Goal: Task Accomplishment & Management: Use online tool/utility

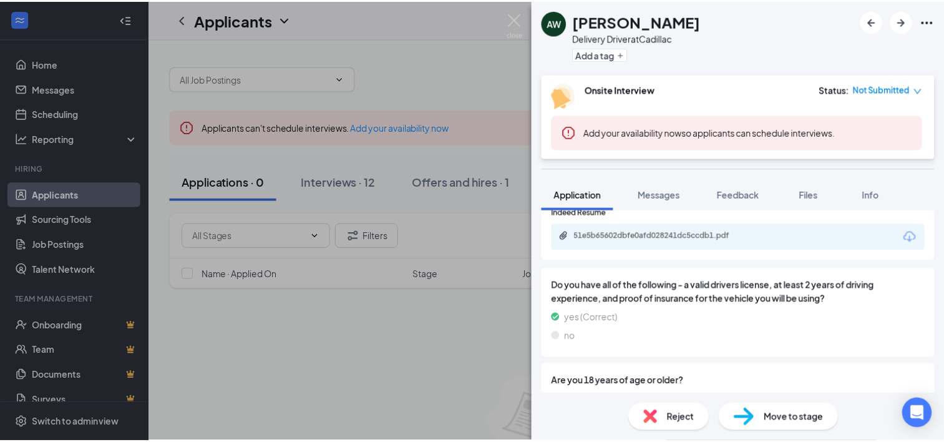
scroll to position [444, 0]
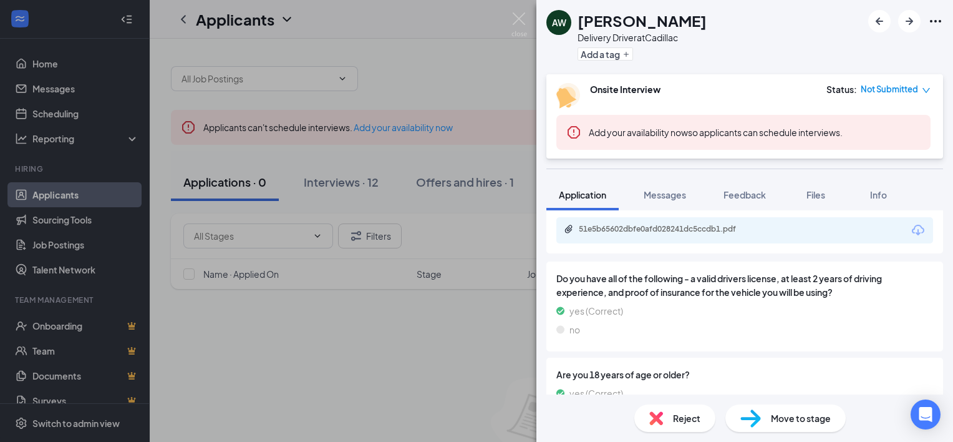
click at [677, 235] on div "51e5b65602dbfe0afd028241dc5ccdb1.pdf" at bounding box center [665, 230] width 202 height 12
click at [441, 89] on div "AW [PERSON_NAME] Delivery Driver at Cadillac Add a tag Onsite Interview Status …" at bounding box center [476, 221] width 953 height 442
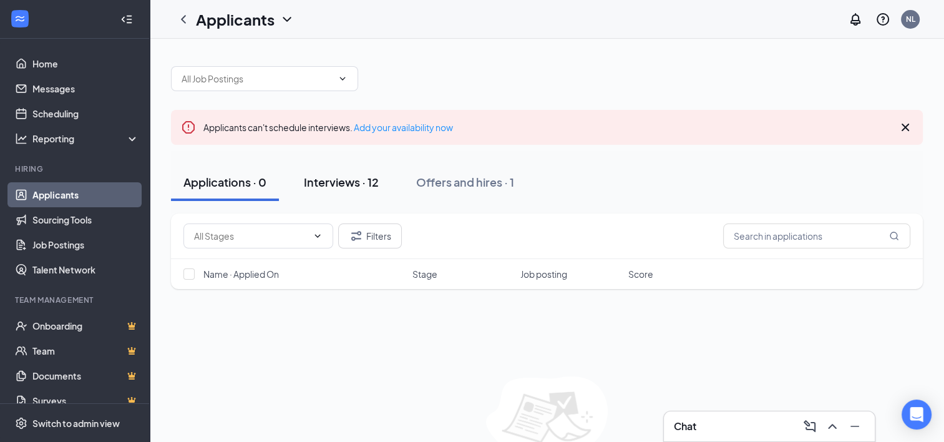
click at [344, 184] on div "Interviews · 12" at bounding box center [341, 182] width 75 height 16
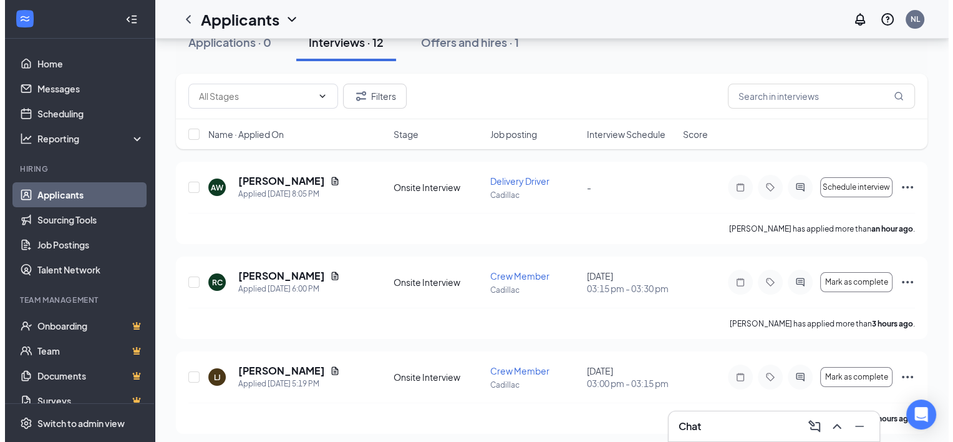
scroll to position [166, 0]
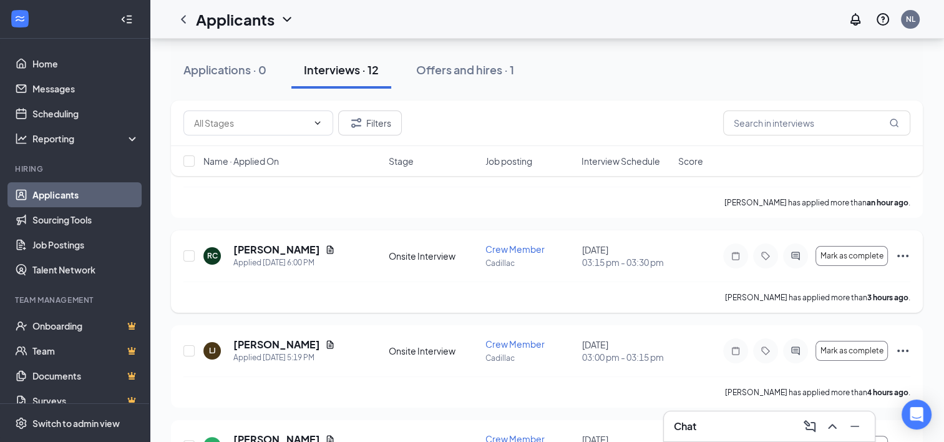
click at [291, 255] on h5 "[PERSON_NAME]" at bounding box center [276, 250] width 87 height 14
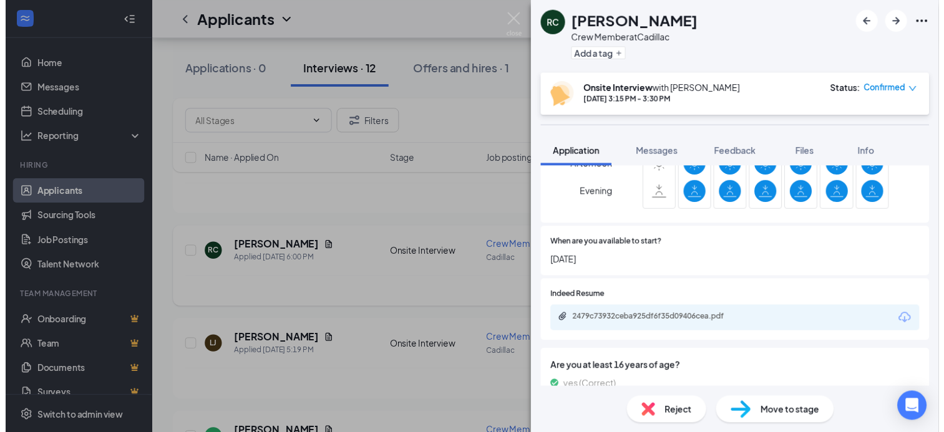
scroll to position [373, 0]
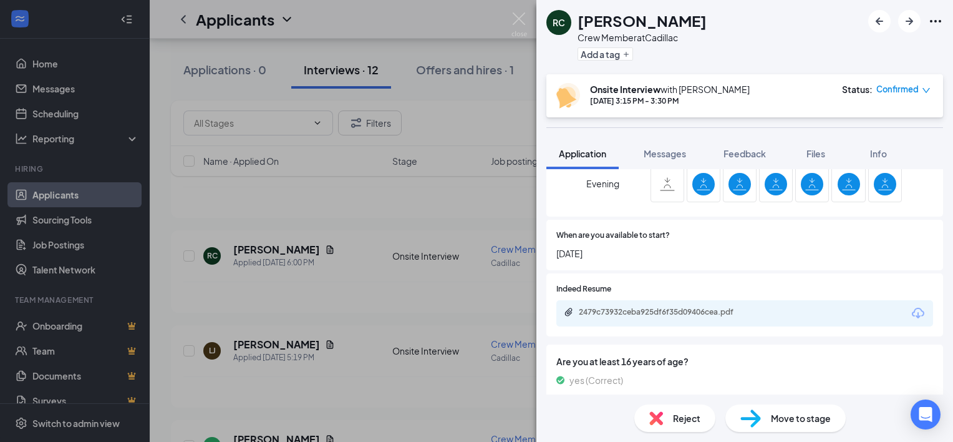
click at [729, 311] on div "2479c73932ceba925df6f35d09406cea.pdf" at bounding box center [666, 312] width 175 height 10
click at [457, 220] on div "RC [PERSON_NAME] Crew Member at Cadillac Add a tag Onsite Interview with [PERSO…" at bounding box center [476, 221] width 953 height 442
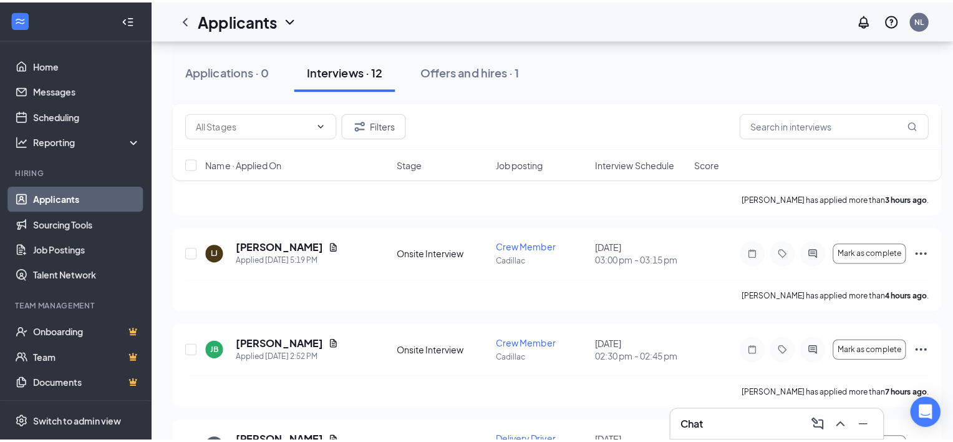
scroll to position [275, 0]
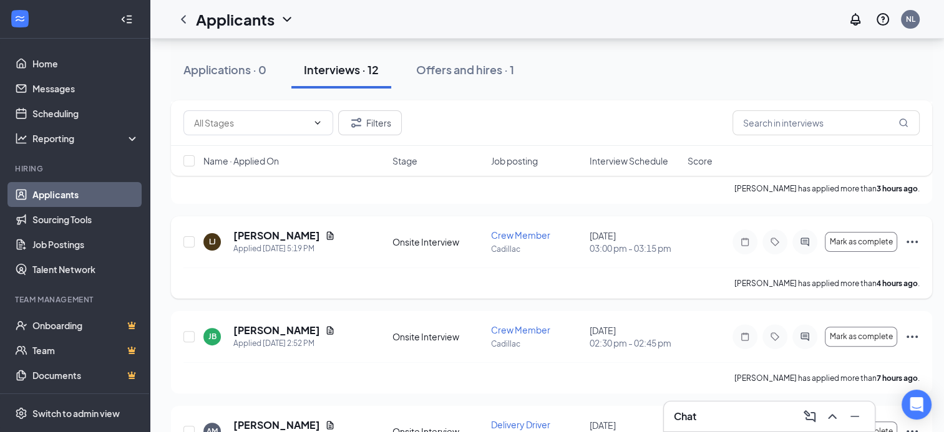
click at [317, 239] on h5 "[PERSON_NAME]" at bounding box center [276, 236] width 87 height 14
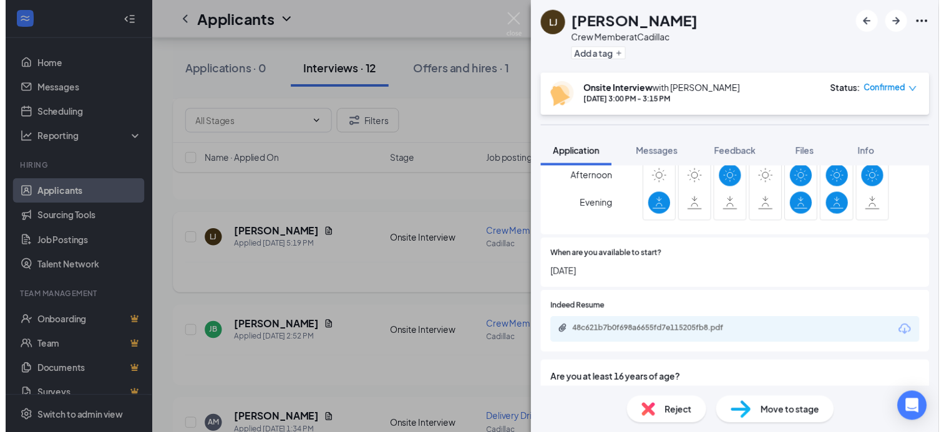
scroll to position [352, 0]
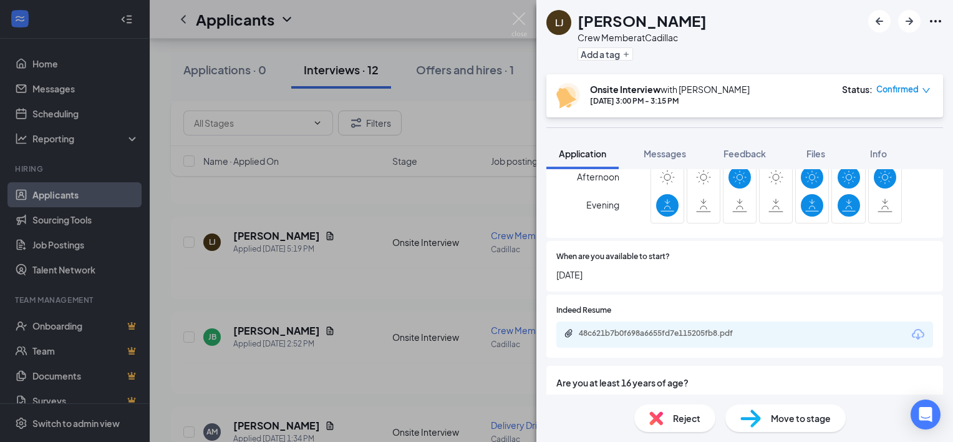
click at [682, 332] on div "48c621b7b0f698a6655fd7e115205fb8.pdf" at bounding box center [666, 333] width 175 height 10
click at [494, 179] on div "[PERSON_NAME] Crew Member at Cadillac Add a tag Onsite Interview with [PERSON_N…" at bounding box center [476, 221] width 953 height 442
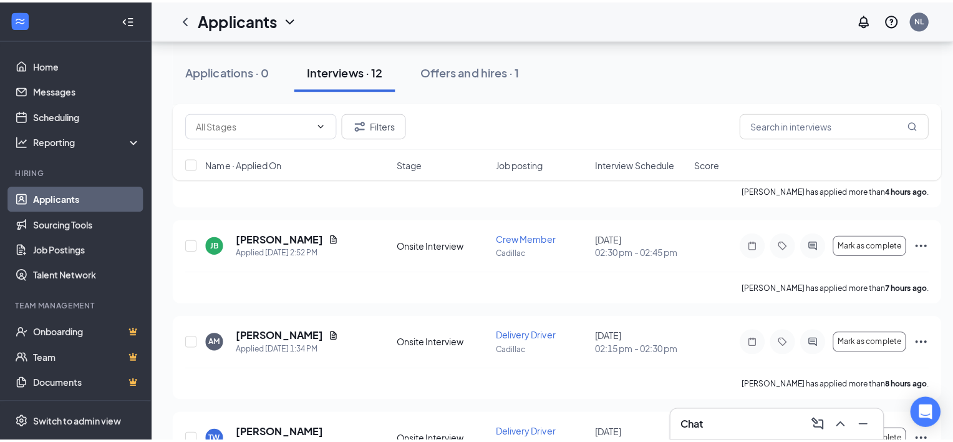
scroll to position [373, 0]
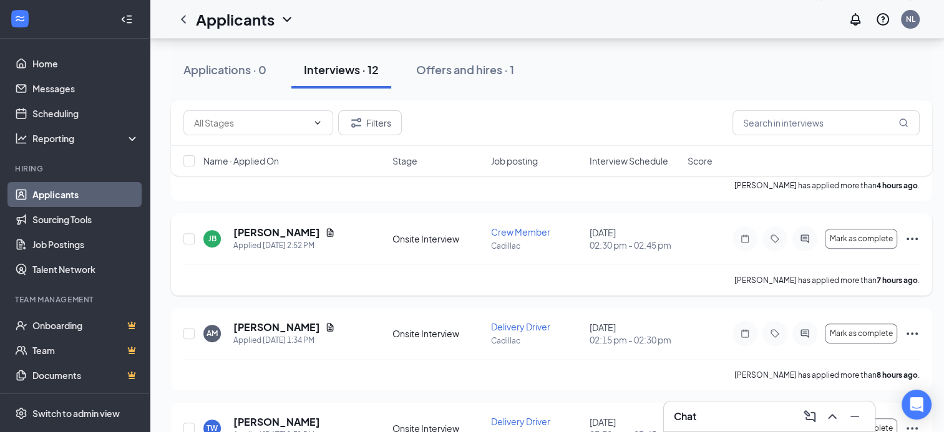
click at [290, 233] on h5 "[PERSON_NAME]" at bounding box center [276, 233] width 87 height 14
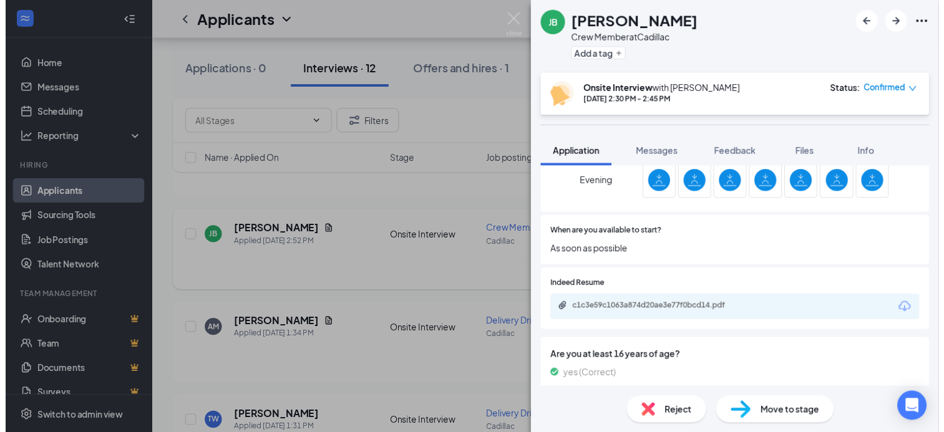
scroll to position [417, 0]
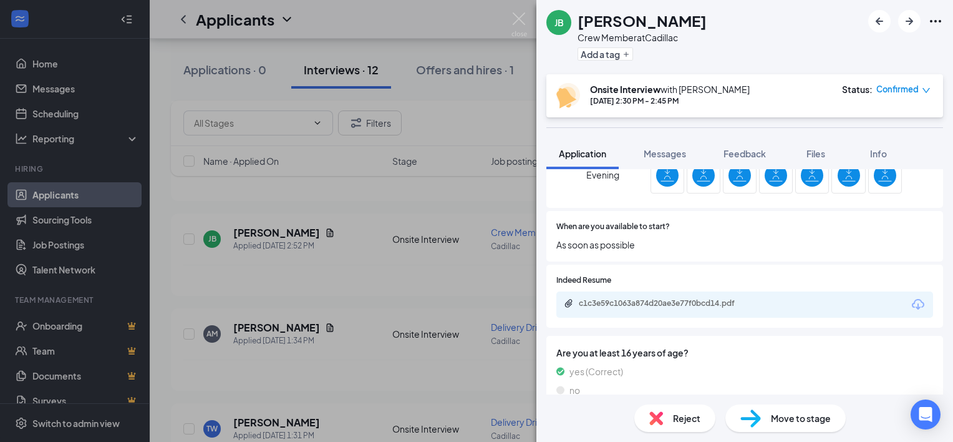
click at [729, 302] on div "c1c3e59c1063a874d20ae3e77f0bcd14.pdf" at bounding box center [666, 303] width 175 height 10
click at [367, 250] on div "[PERSON_NAME] [PERSON_NAME] Crew Member at Cadillac Add a tag Onsite Interview …" at bounding box center [476, 221] width 953 height 442
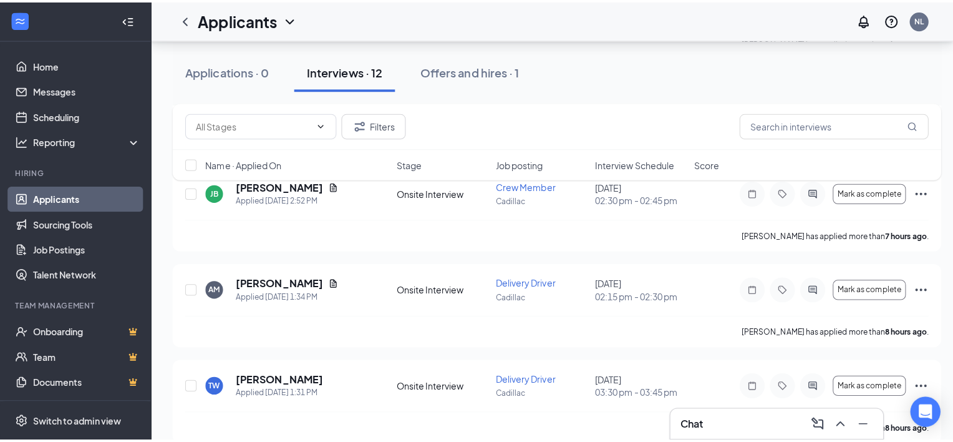
scroll to position [464, 0]
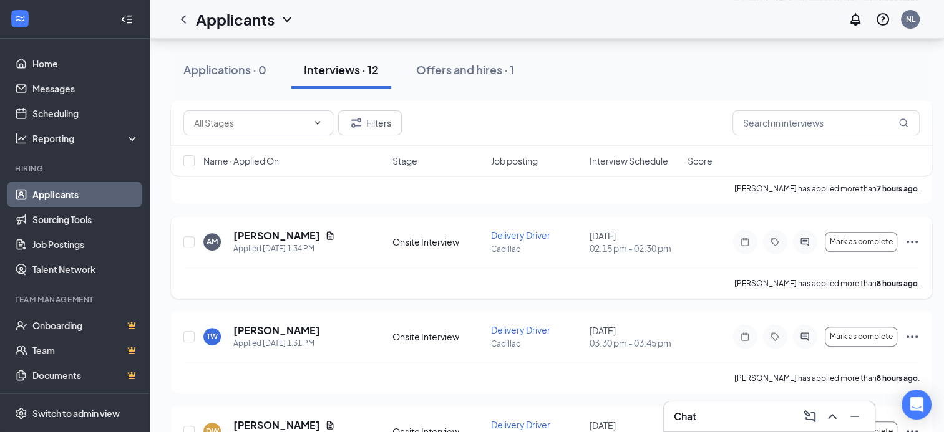
click at [288, 230] on h5 "[PERSON_NAME]" at bounding box center [276, 236] width 87 height 14
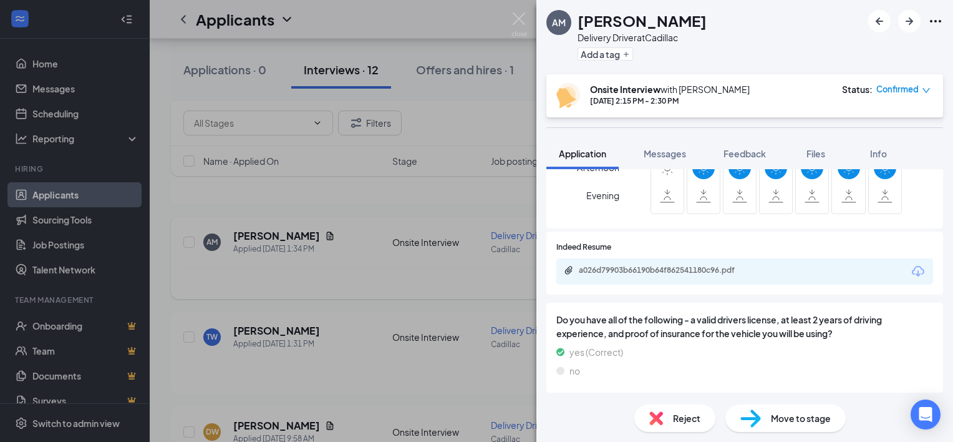
scroll to position [364, 0]
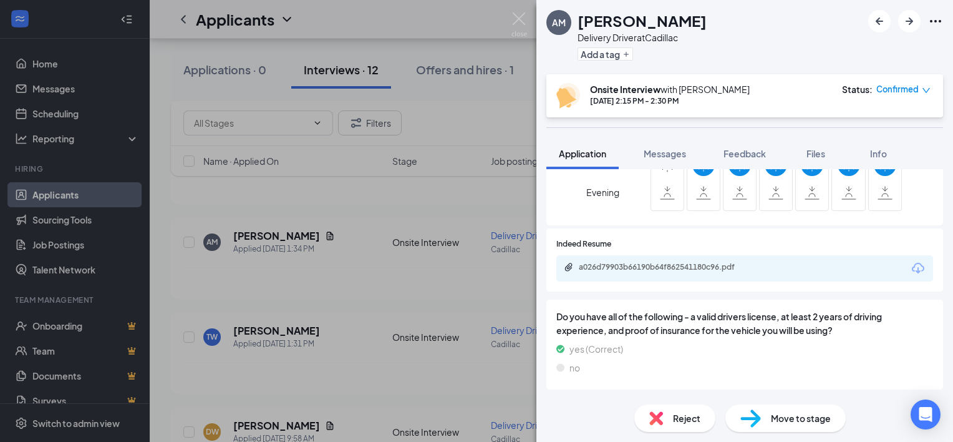
click at [707, 269] on div "a026d79903b66190b64f862541180c96.pdf" at bounding box center [666, 267] width 175 height 10
click at [439, 331] on div "AM [PERSON_NAME] Delivery Driver at Cadillac Add a tag Onsite Interview with [P…" at bounding box center [476, 221] width 953 height 442
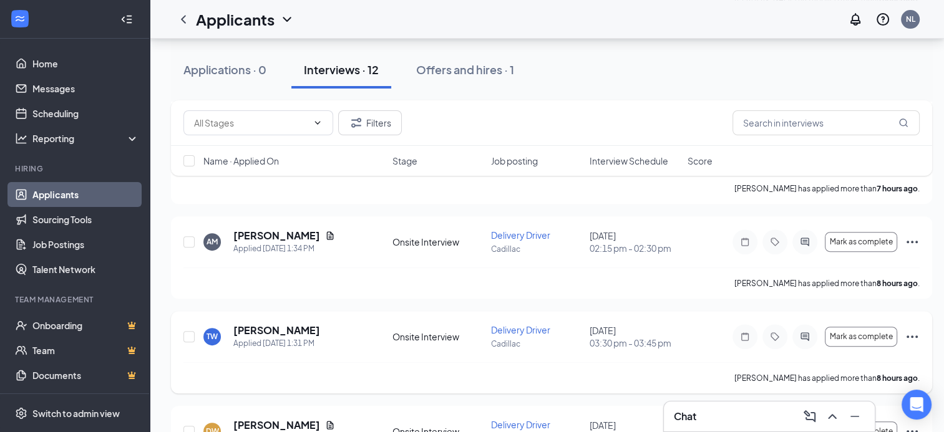
click at [265, 332] on h5 "[PERSON_NAME]" at bounding box center [276, 331] width 87 height 14
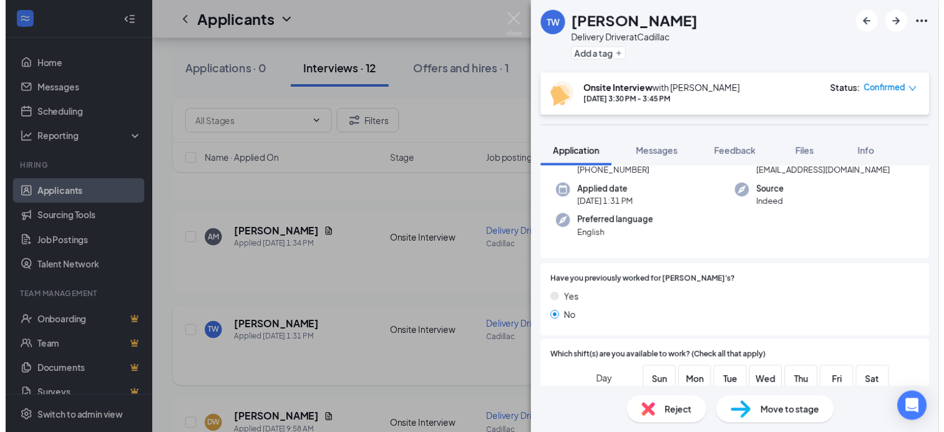
scroll to position [84, 0]
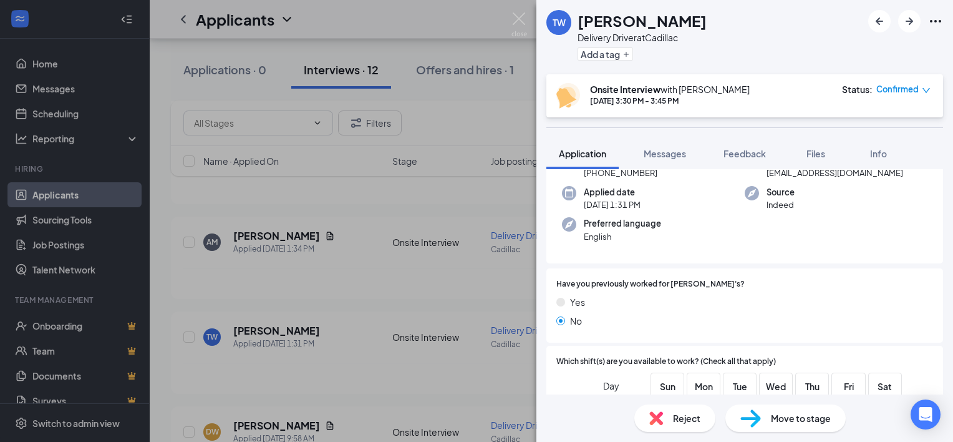
click at [399, 317] on div "TW [PERSON_NAME] Delivery Driver at Cadillac Add a tag Onsite Interview with [P…" at bounding box center [476, 221] width 953 height 442
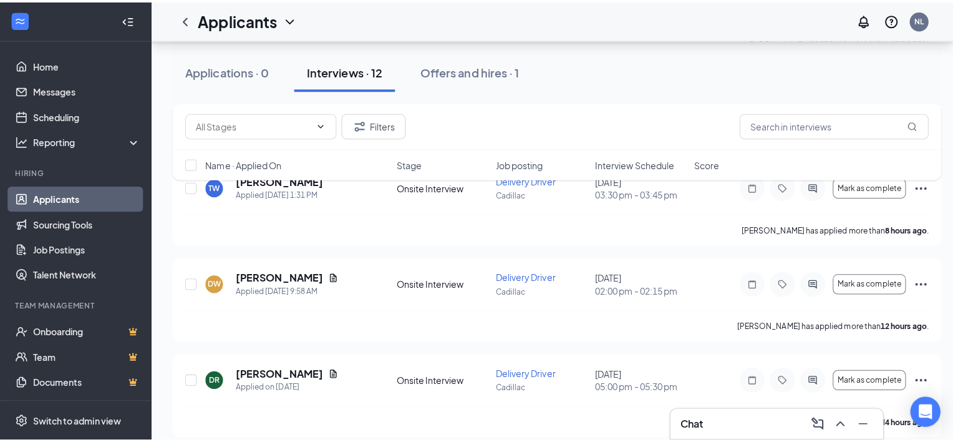
scroll to position [619, 0]
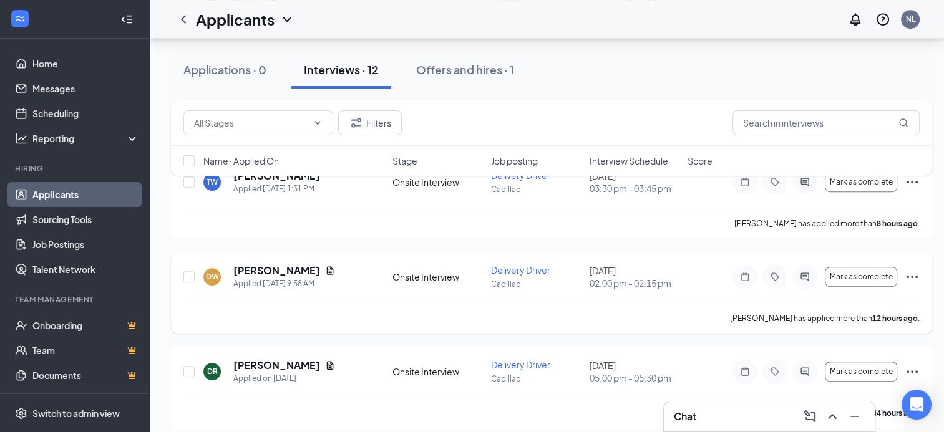
click at [277, 272] on h5 "[PERSON_NAME]" at bounding box center [276, 271] width 87 height 14
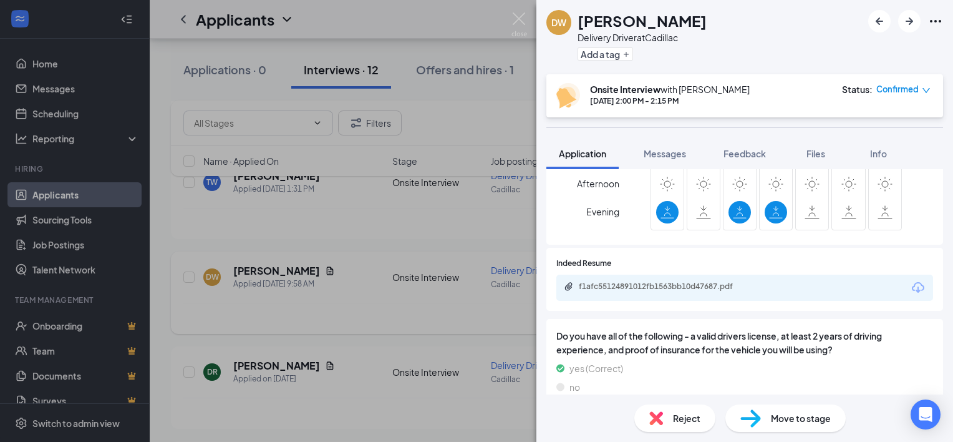
scroll to position [348, 0]
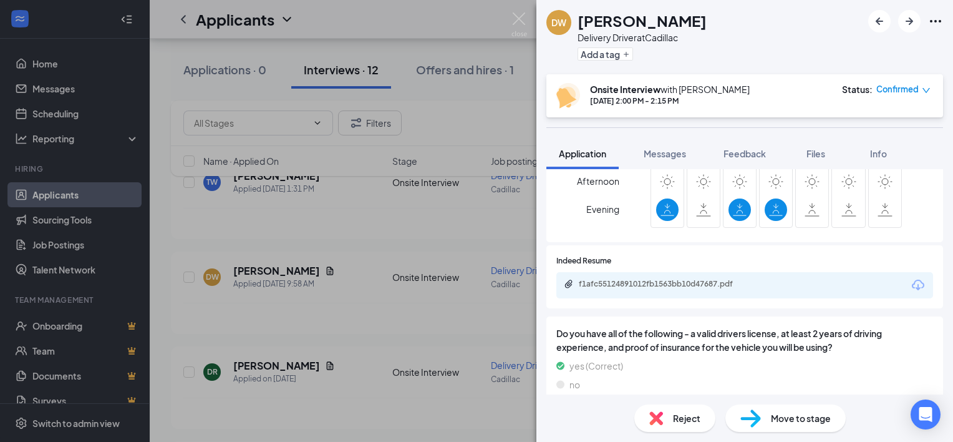
click at [681, 285] on div "f1afc55124891012fb1563bb10d47687.pdf" at bounding box center [666, 284] width 175 height 10
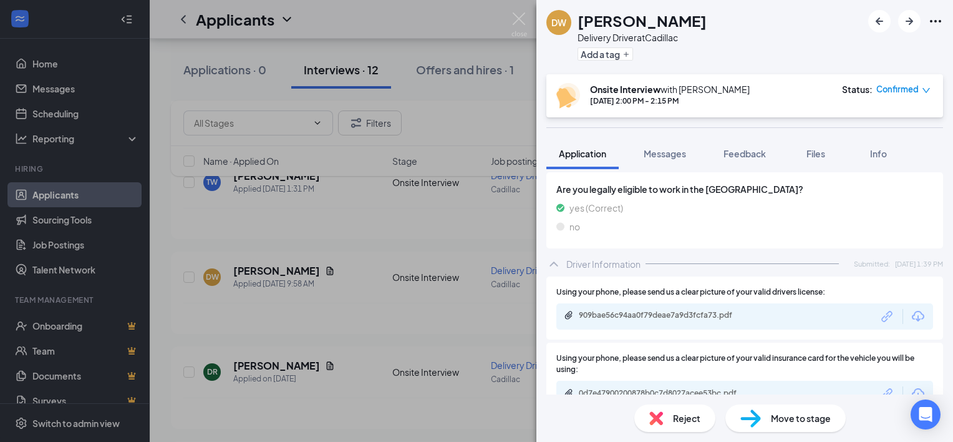
scroll to position [695, 0]
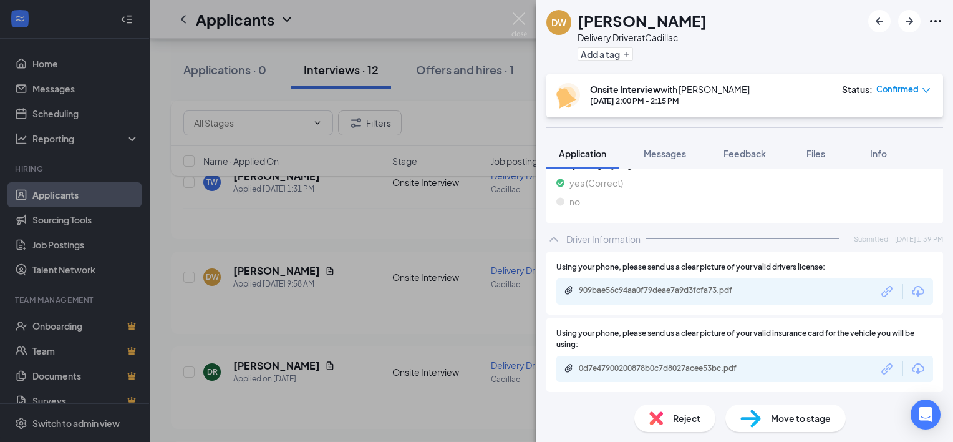
click at [688, 293] on div "909bae56c94aa0f79deae7a9d3fcfa73.pdf" at bounding box center [666, 290] width 175 height 10
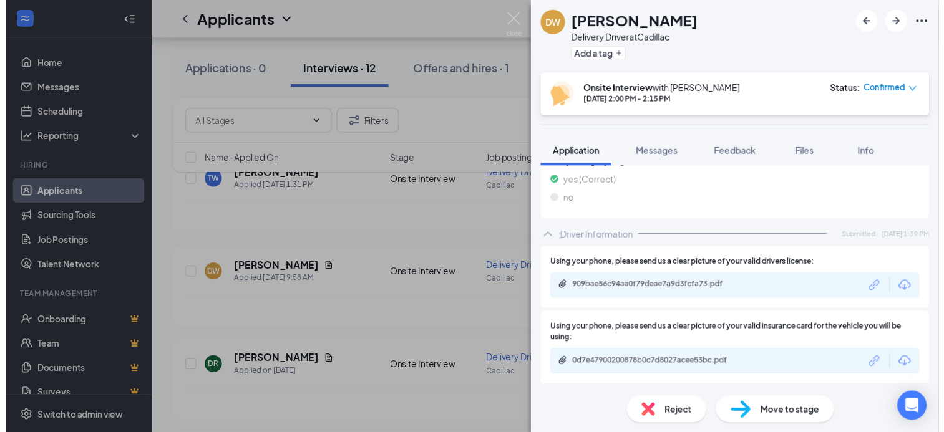
scroll to position [691, 0]
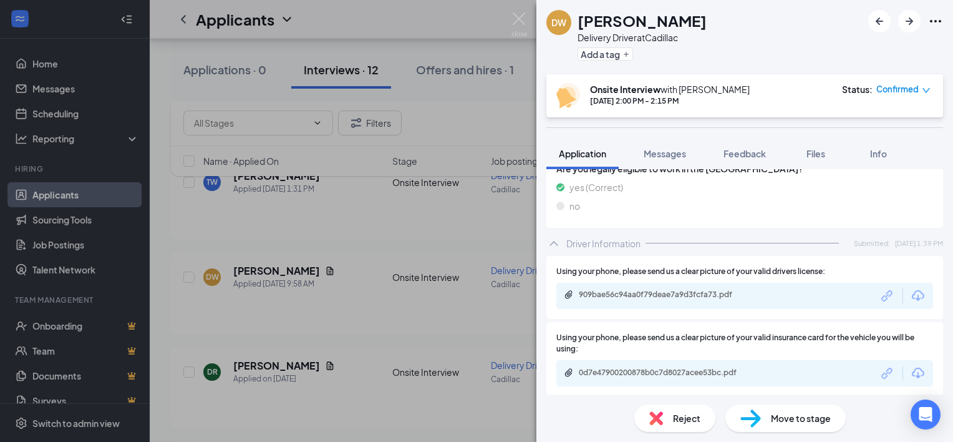
click at [379, 200] on div "DW [PERSON_NAME] Delivery Driver at Cadillac Add a tag Onsite Interview with [P…" at bounding box center [476, 221] width 953 height 442
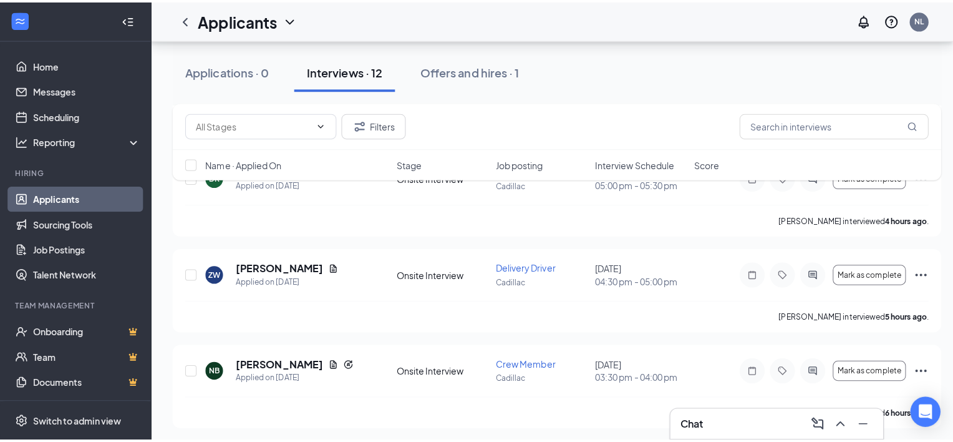
scroll to position [811, 0]
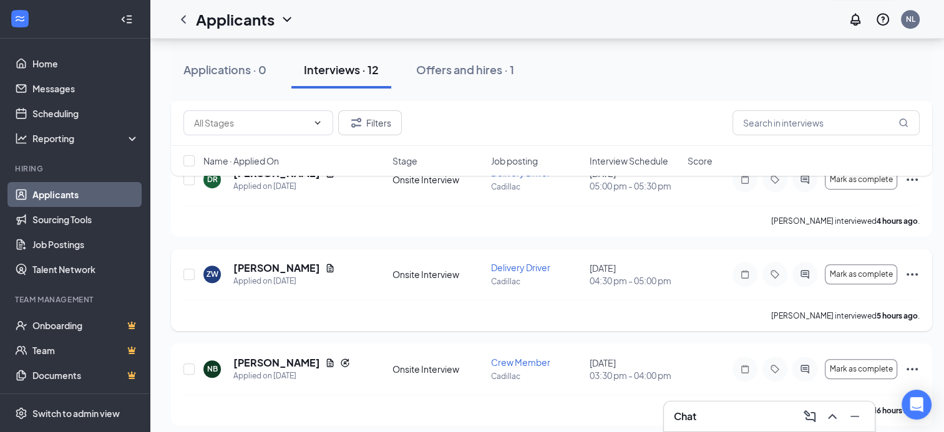
click at [277, 262] on h5 "[PERSON_NAME]" at bounding box center [276, 268] width 87 height 14
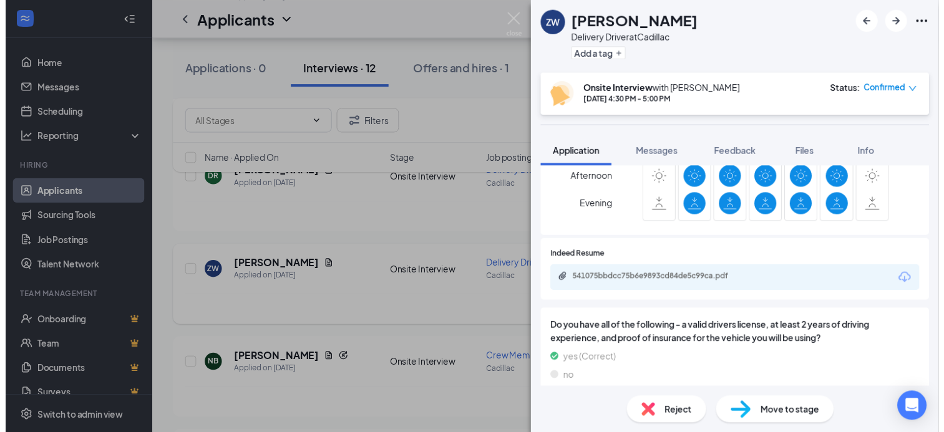
scroll to position [371, 0]
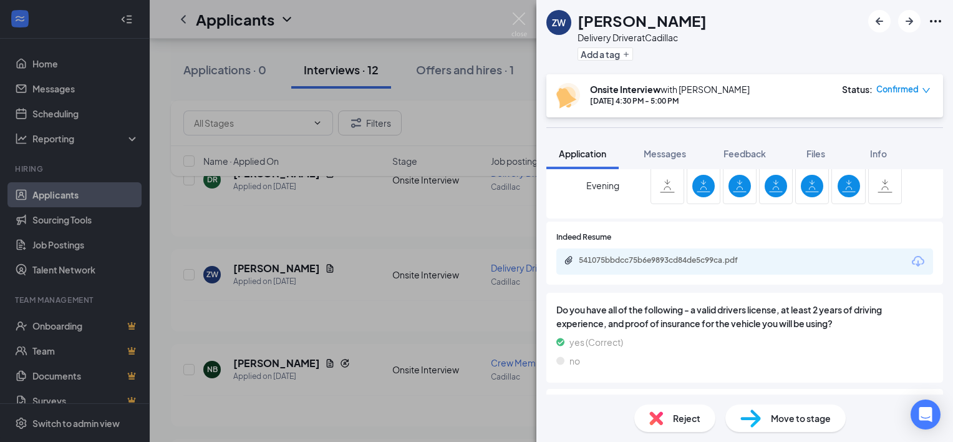
click at [726, 264] on div "541075bbdcc75b6e9893cd84de5c99ca.pdf" at bounding box center [666, 260] width 175 height 10
click at [417, 205] on div "ZW [PERSON_NAME] Delivery Driver at Cadillac Add a tag Onsite Interview with [P…" at bounding box center [476, 221] width 953 height 442
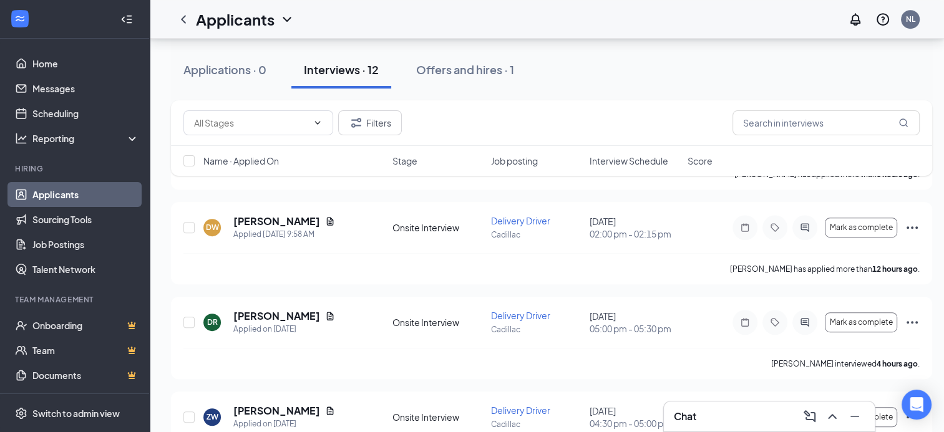
scroll to position [664, 0]
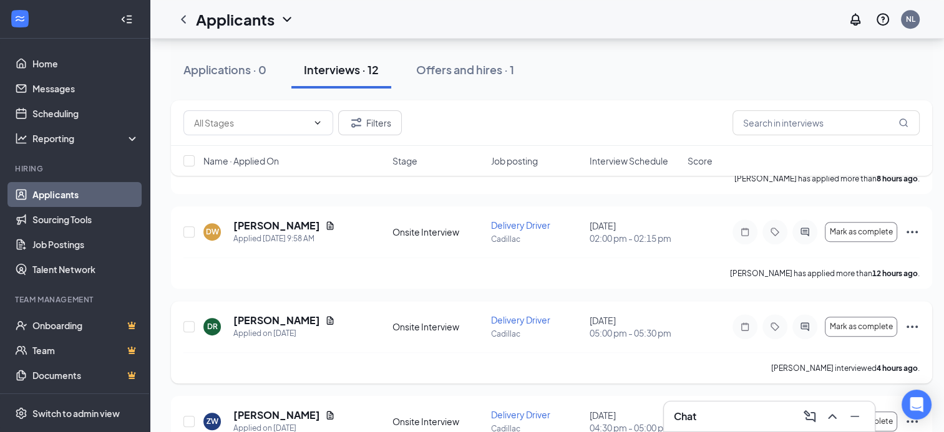
click at [914, 324] on icon "Ellipses" at bounding box center [912, 326] width 15 height 15
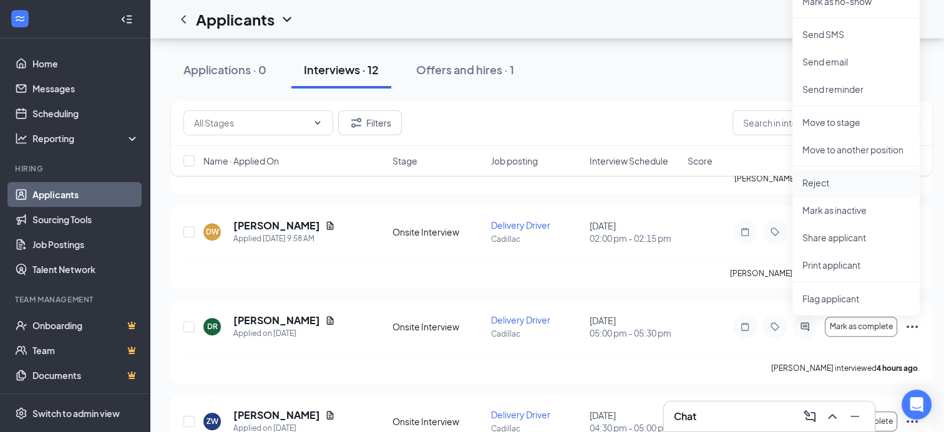
click at [820, 193] on li "Reject" at bounding box center [855, 182] width 127 height 27
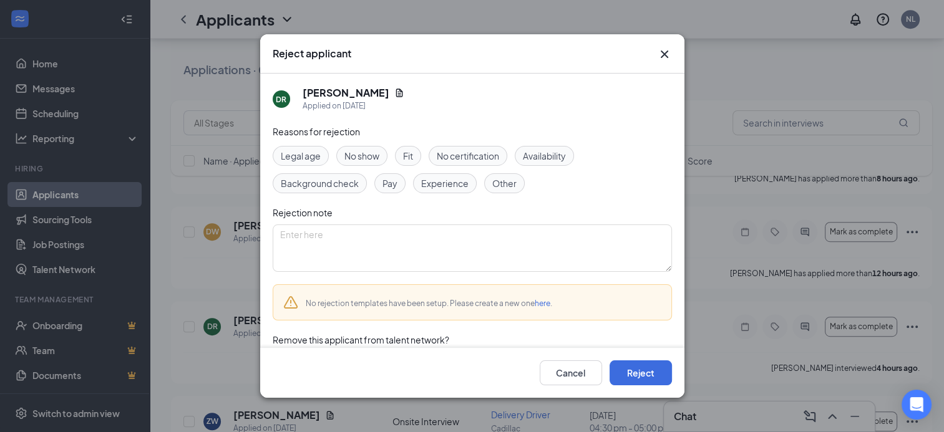
click at [670, 51] on icon "Cross" at bounding box center [664, 54] width 15 height 15
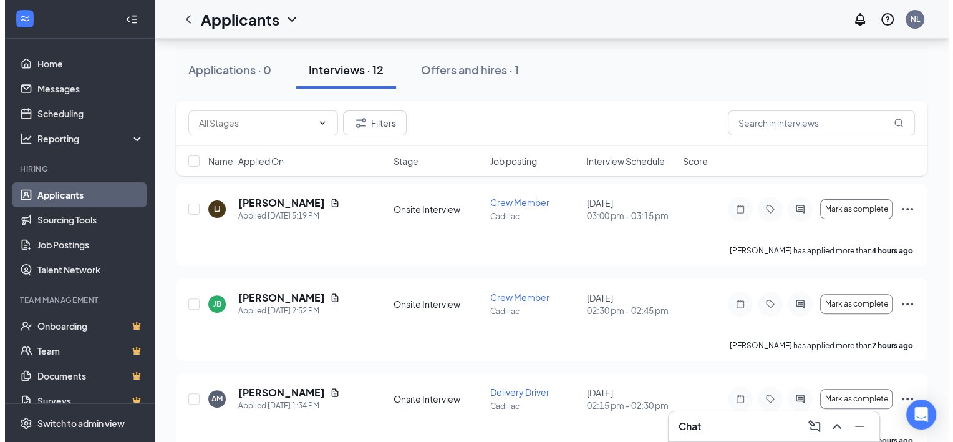
scroll to position [309, 0]
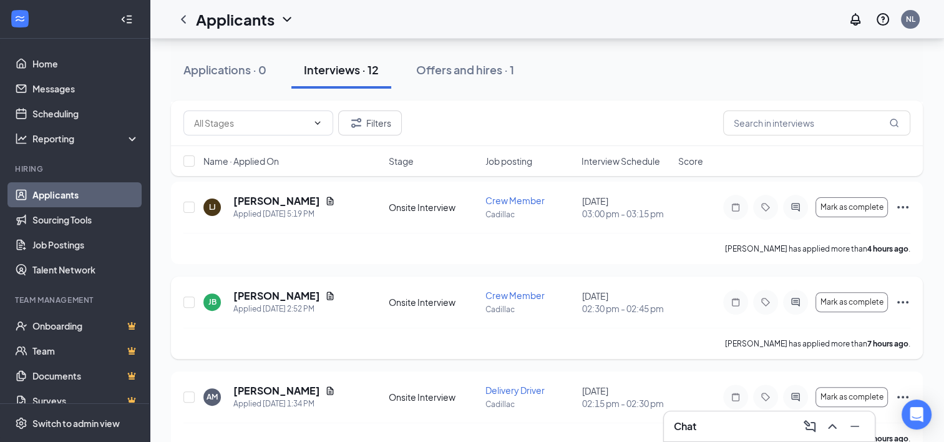
click at [296, 313] on div "Applied [DATE] 2:52 PM" at bounding box center [284, 309] width 102 height 12
click at [279, 295] on h5 "[PERSON_NAME]" at bounding box center [276, 296] width 87 height 14
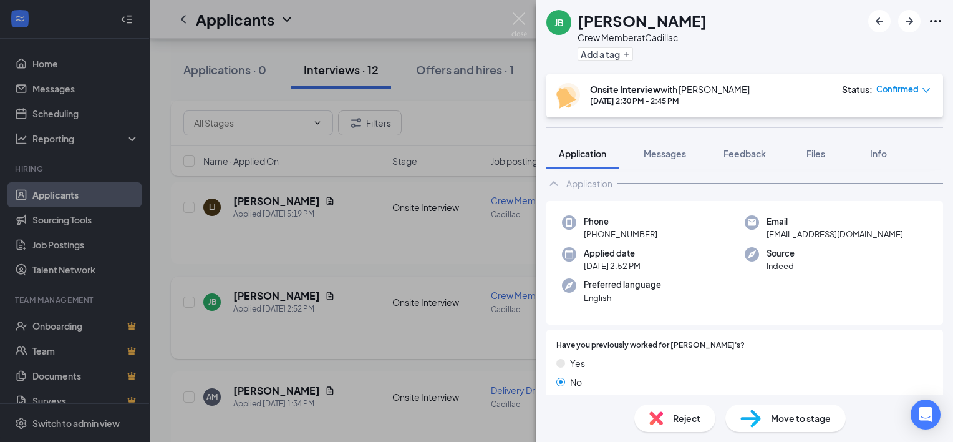
scroll to position [60, 0]
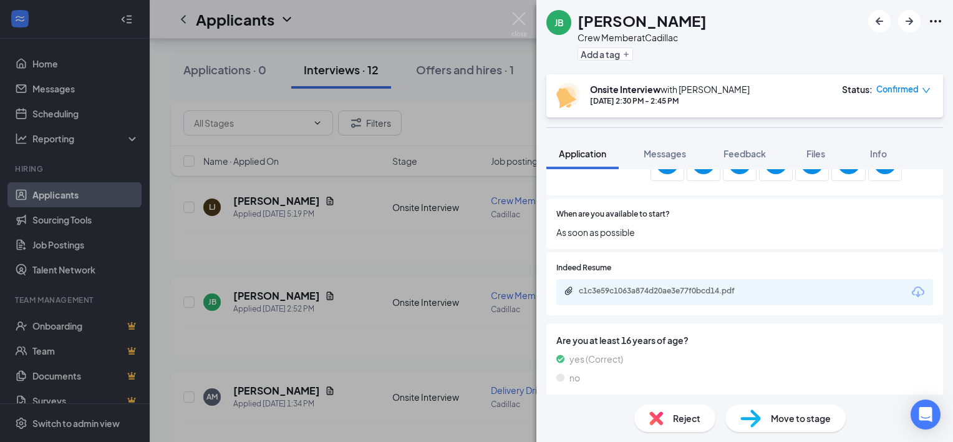
scroll to position [447, 0]
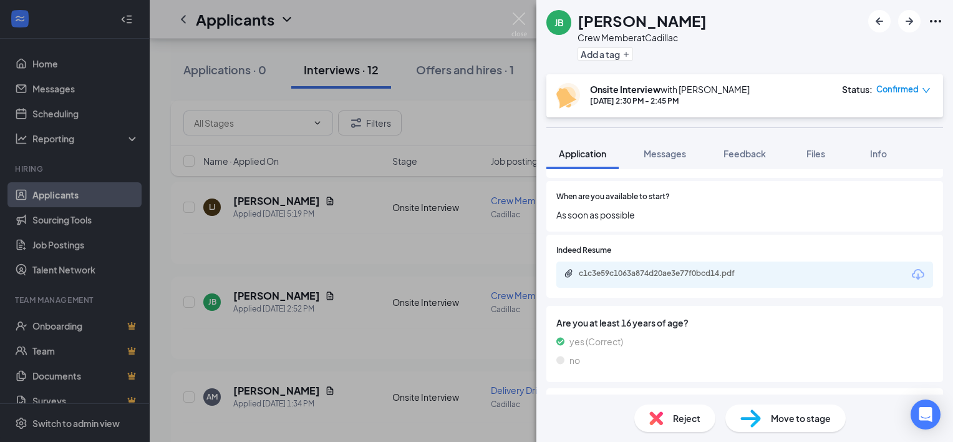
click at [718, 272] on div "c1c3e59c1063a874d20ae3e77f0bcd14.pdf" at bounding box center [666, 273] width 175 height 10
